Goal: Find specific page/section: Find specific page/section

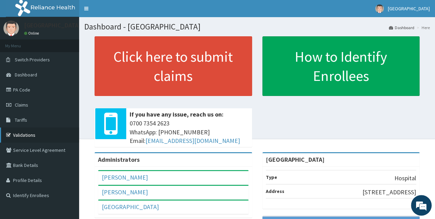
click at [41, 135] on link "Validations" at bounding box center [39, 135] width 79 height 15
click at [37, 89] on link "PA Code" at bounding box center [39, 89] width 79 height 15
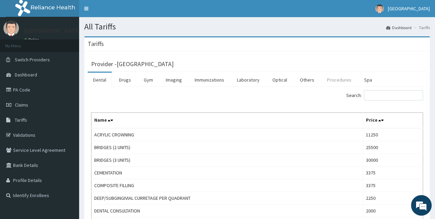
click at [337, 83] on link "Procedures" at bounding box center [338, 80] width 35 height 14
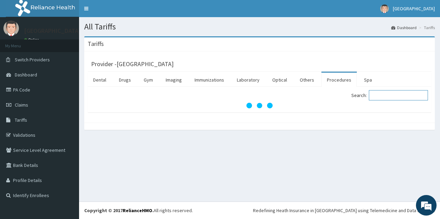
click at [387, 96] on input "Search:" at bounding box center [398, 95] width 59 height 10
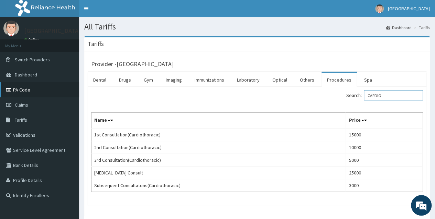
type input "CARDIO"
click at [35, 87] on link "PA Code" at bounding box center [39, 89] width 79 height 15
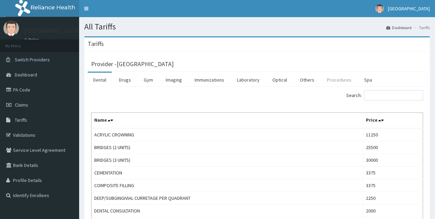
click at [340, 80] on link "Procedures" at bounding box center [338, 80] width 35 height 14
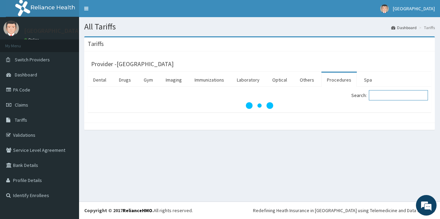
click at [389, 96] on input "Search:" at bounding box center [398, 95] width 59 height 10
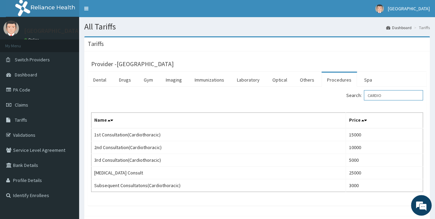
type input "CARDIO"
